Goal: Transaction & Acquisition: Purchase product/service

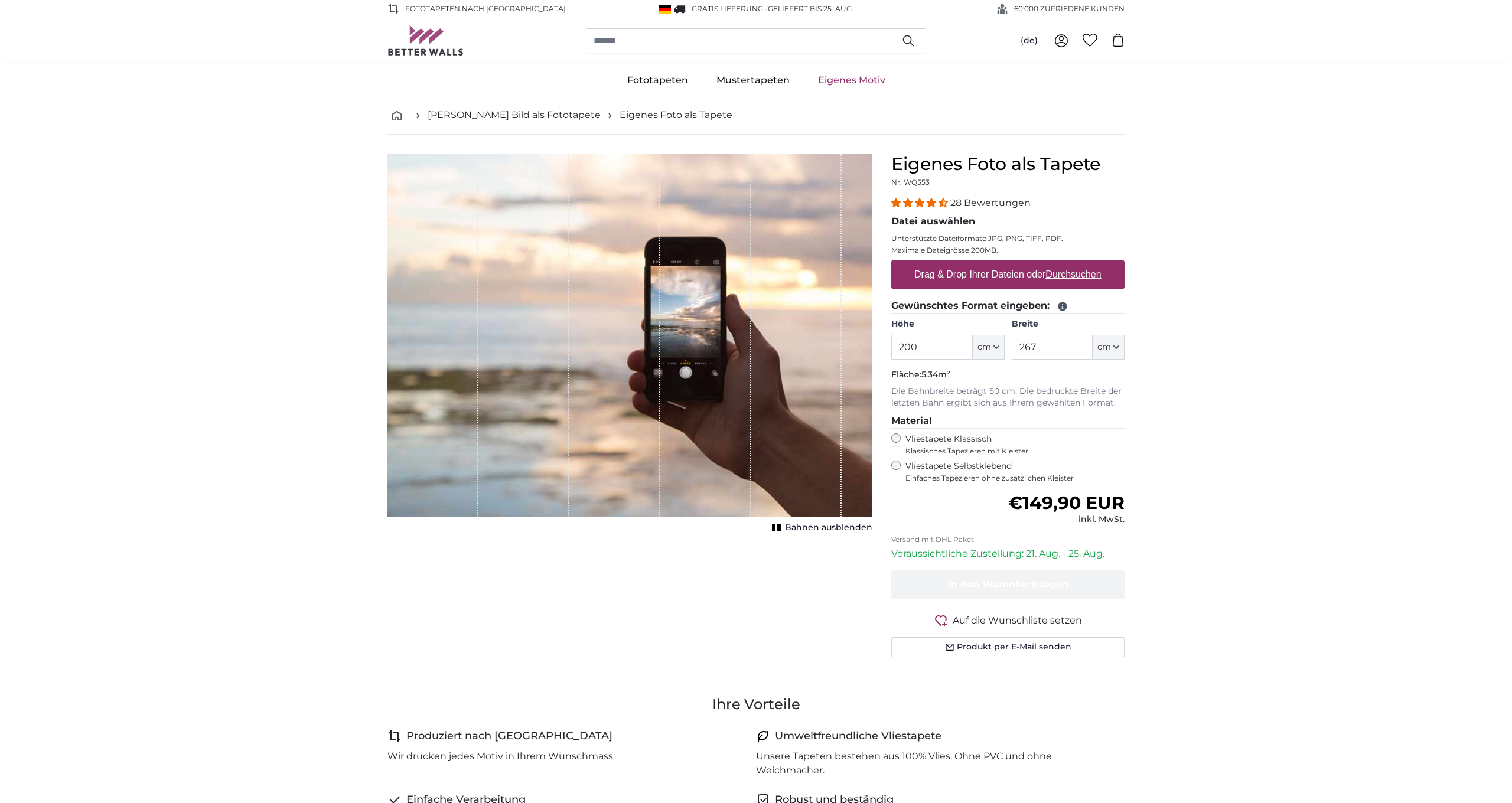
click at [980, 280] on label "Drag & Drop Ihrer Dateien oder Durchsuchen" at bounding box center [1007, 274] width 197 height 24
click at [980, 263] on input "Drag & Drop Ihrer Dateien oder Durchsuchen" at bounding box center [1007, 262] width 233 height 4
click at [1064, 276] on u "Durchsuchen" at bounding box center [1073, 273] width 55 height 10
click at [1064, 263] on input "Drag & Drop Ihrer Dateien oder Durchsuchen" at bounding box center [1007, 262] width 233 height 4
type input "**********"
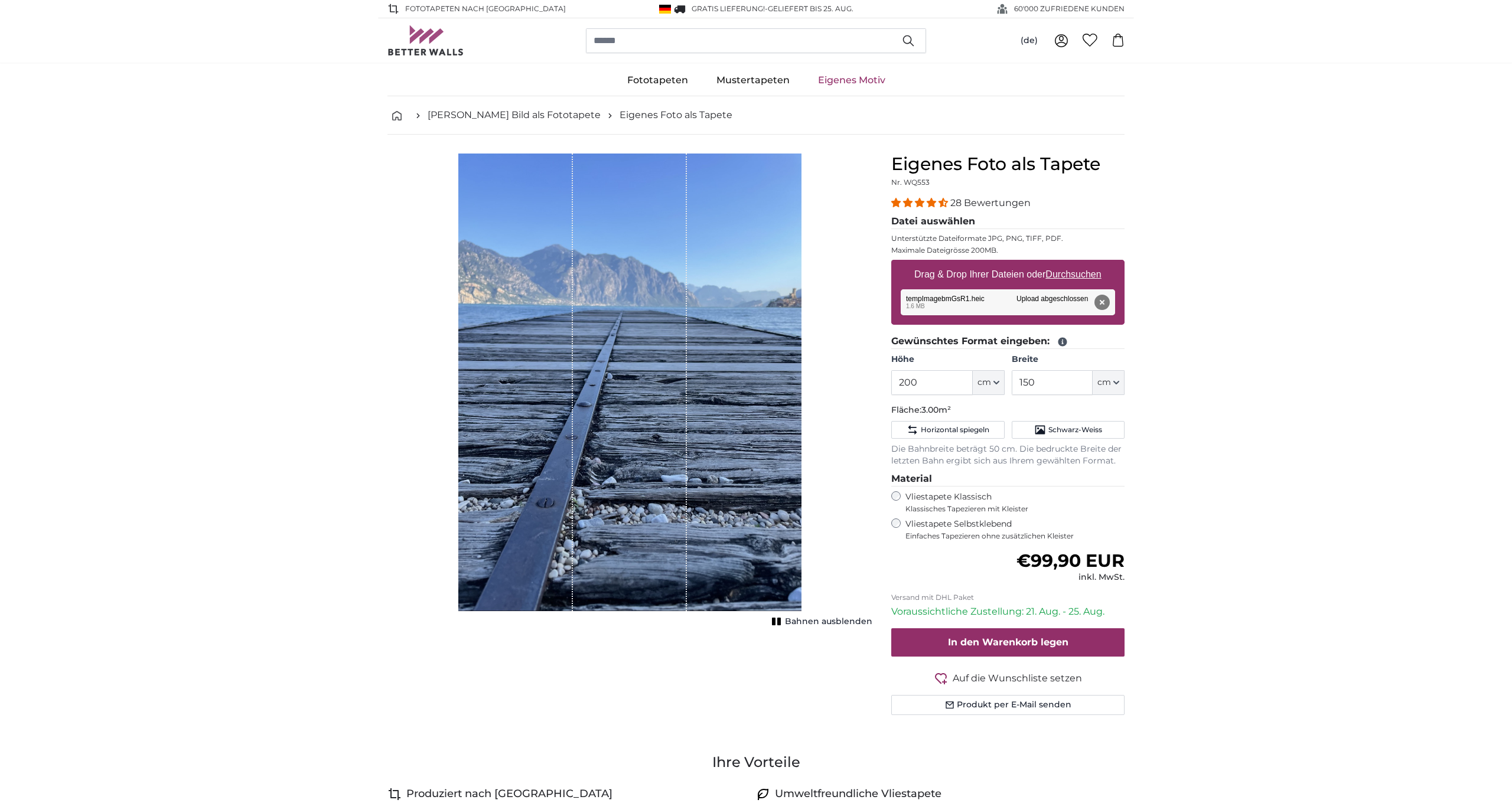
click at [1118, 384] on icon "button" at bounding box center [1116, 382] width 6 height 6
click at [1064, 384] on input "150" at bounding box center [1052, 382] width 81 height 25
type input "1"
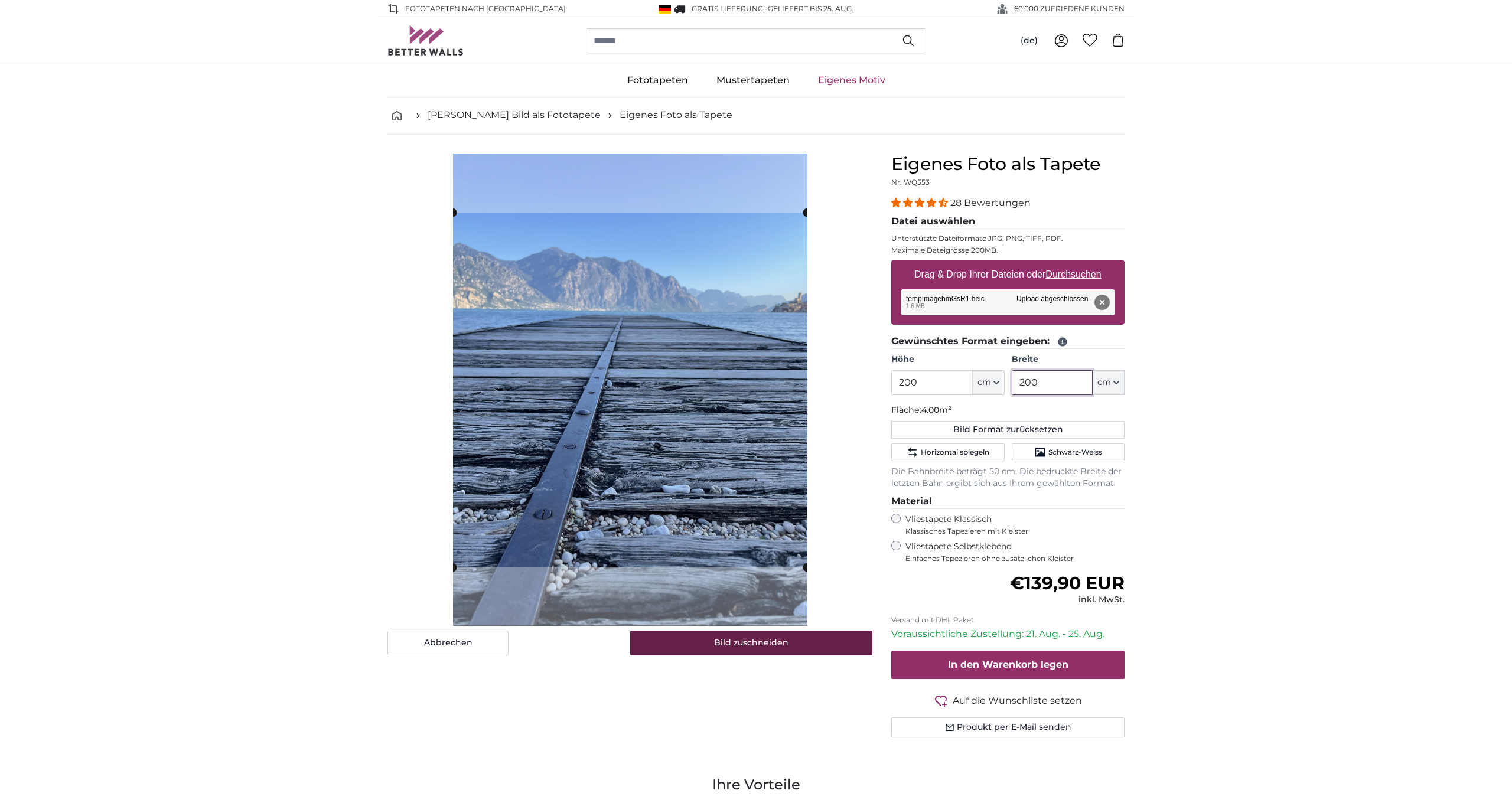
type input "200"
click at [766, 643] on button "Bild zuschneiden" at bounding box center [751, 642] width 242 height 25
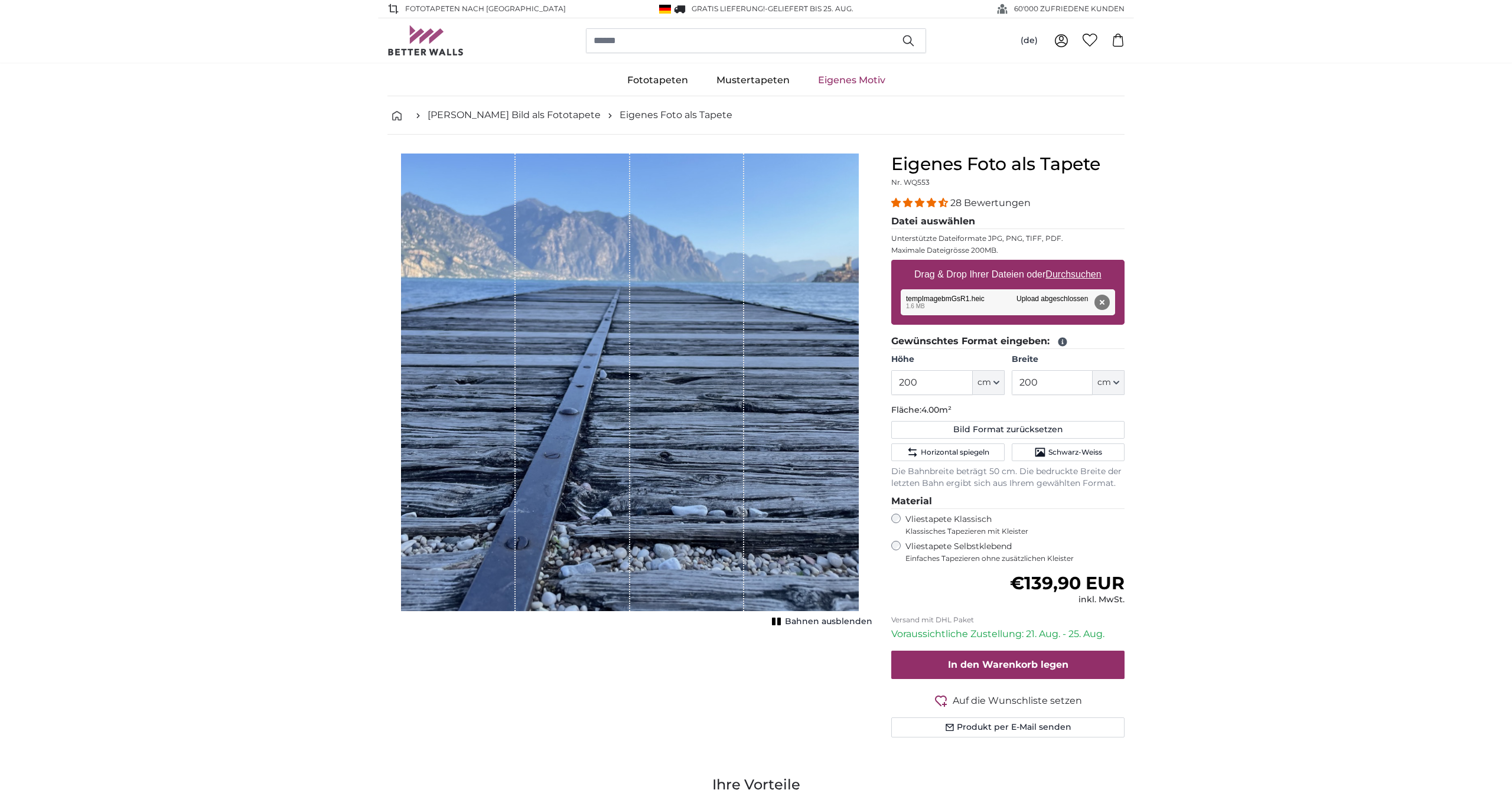
click at [809, 622] on span "Bahnen ausblenden" at bounding box center [828, 621] width 87 height 12
